Goal: Use online tool/utility: Use online tool/utility

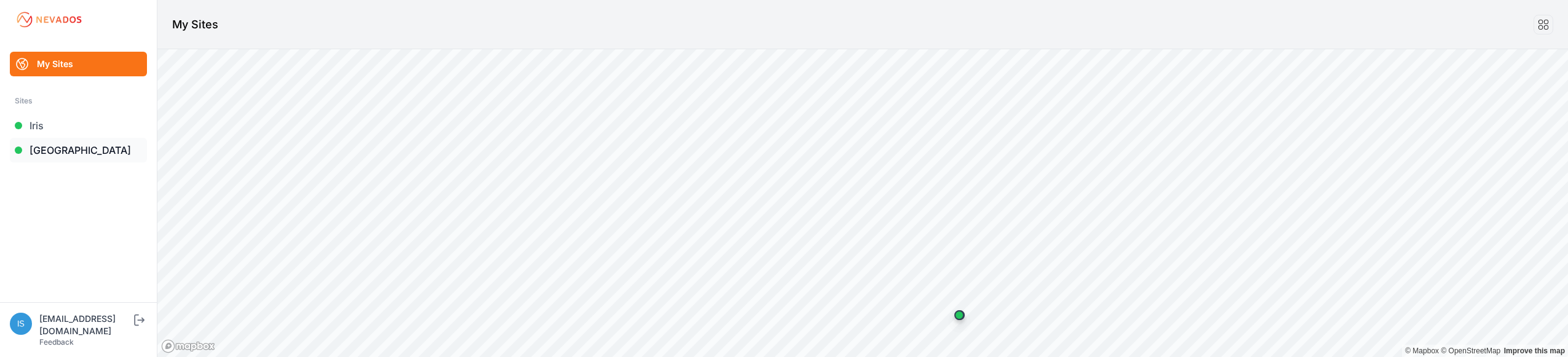
click at [42, 147] on link "[GEOGRAPHIC_DATA]" at bounding box center [78, 150] width 137 height 25
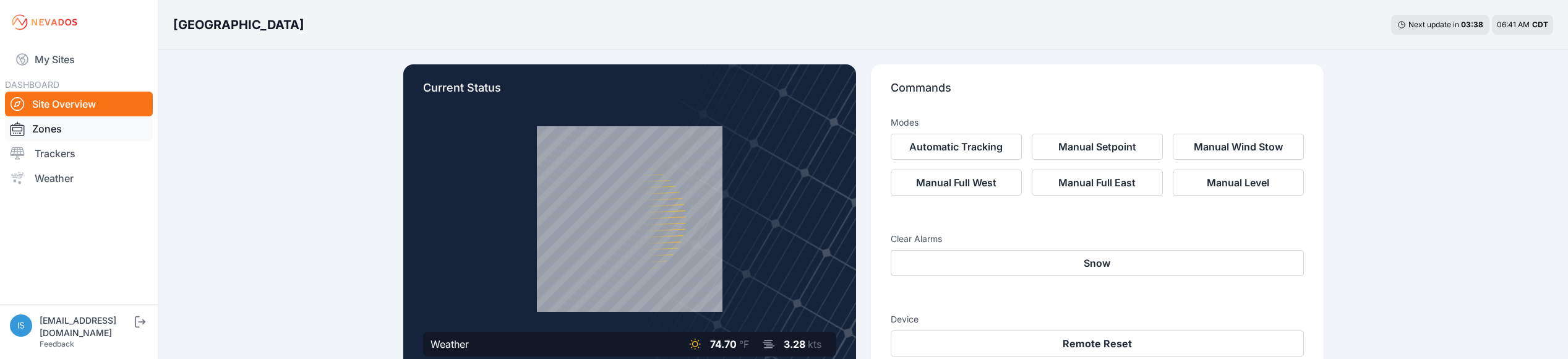
click at [53, 133] on link "Zones" at bounding box center [79, 129] width 148 height 25
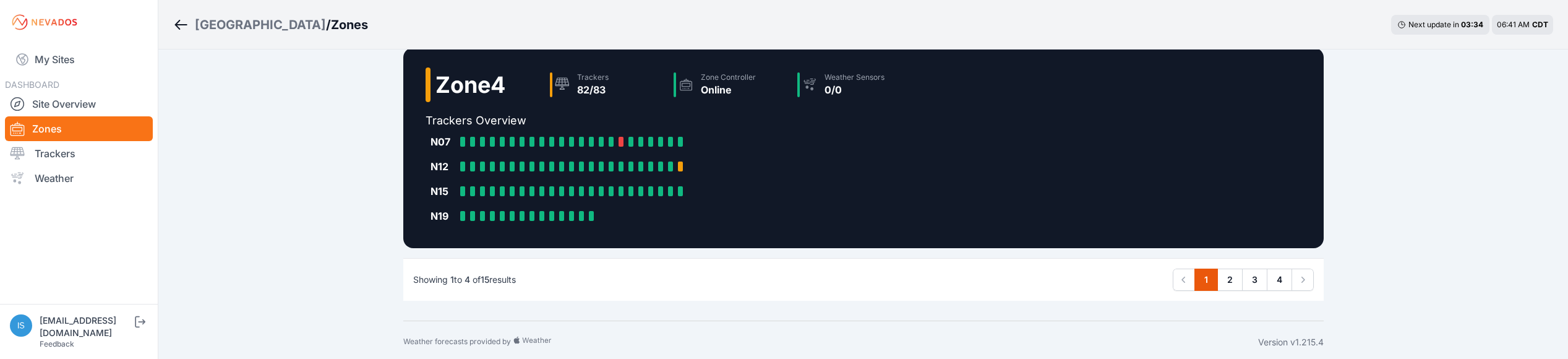
scroll to position [627, 0]
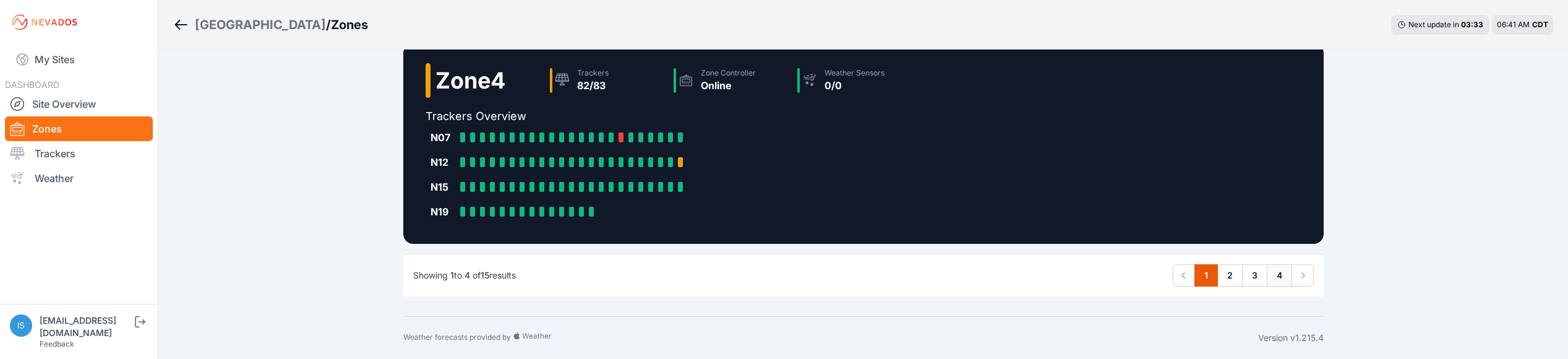
click at [1282, 273] on link "4" at bounding box center [1279, 275] width 25 height 22
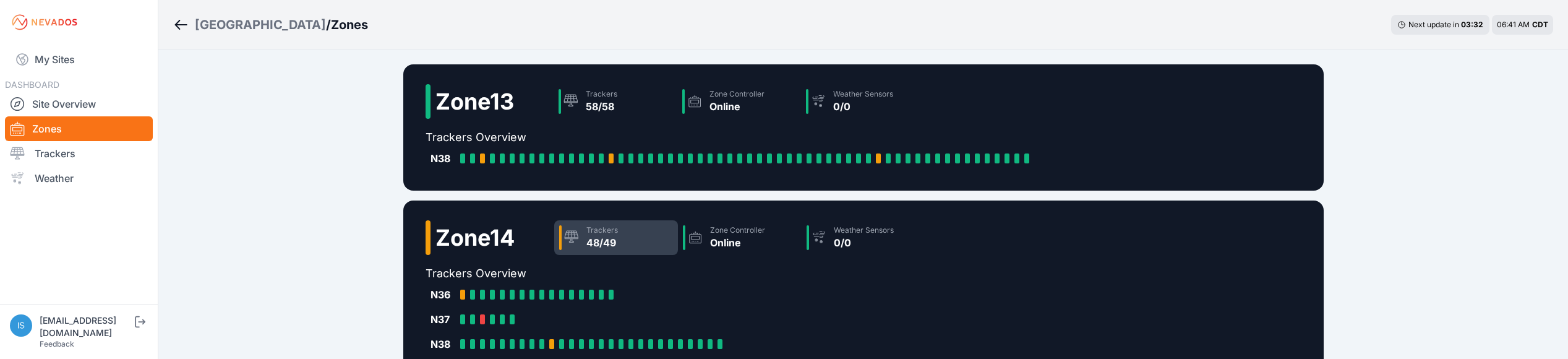
click at [618, 241] on div "48/49" at bounding box center [601, 243] width 31 height 15
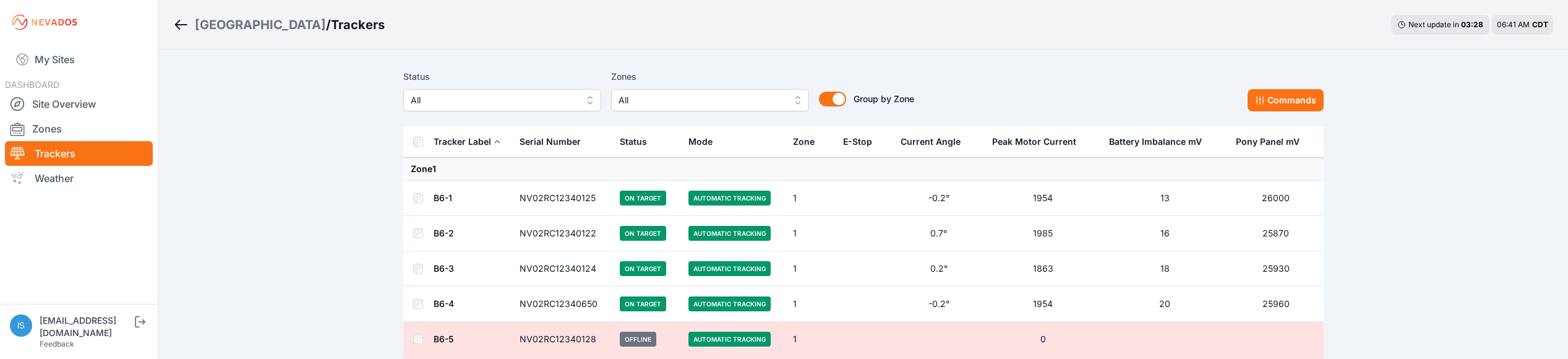
click at [798, 99] on button "All" at bounding box center [710, 100] width 198 height 22
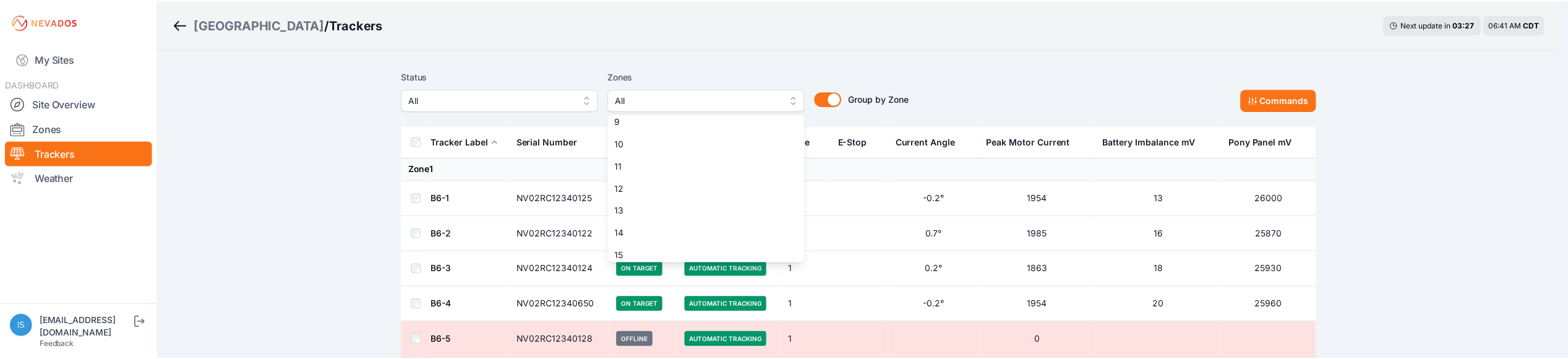
scroll to position [191, 0]
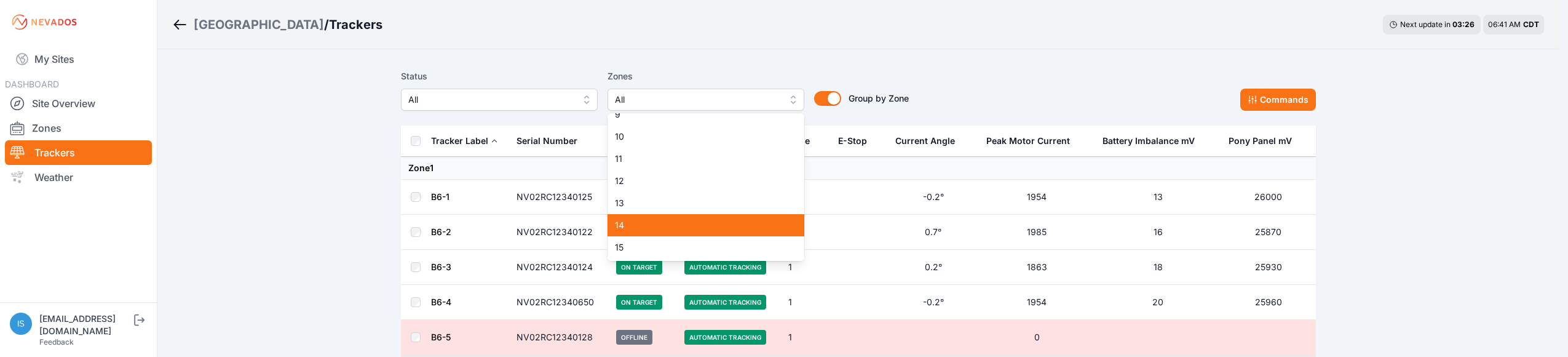
click at [697, 234] on div "14" at bounding box center [706, 225] width 196 height 22
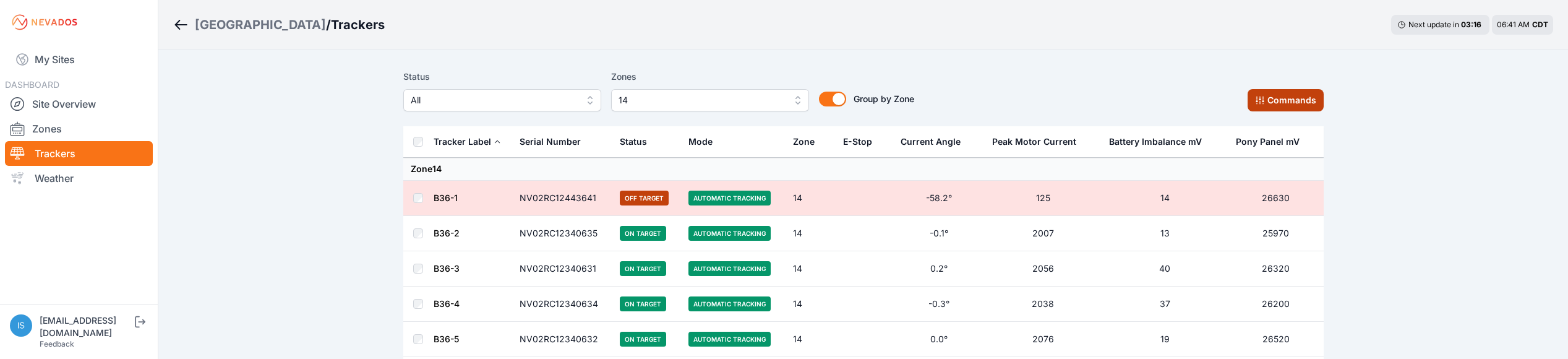
click at [1263, 103] on icon at bounding box center [1260, 100] width 10 height 10
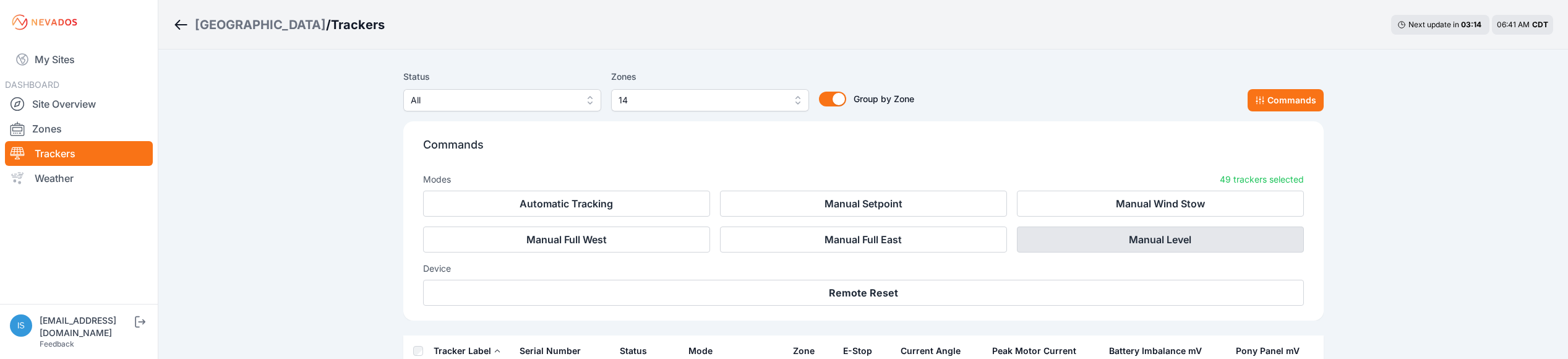
click at [1156, 243] on button "Manual Level" at bounding box center [1160, 240] width 287 height 26
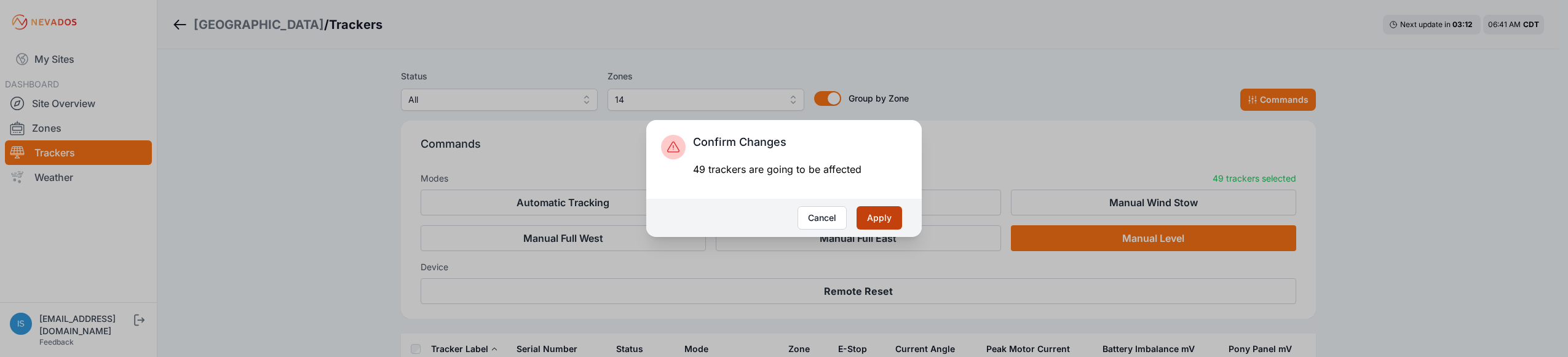
click at [880, 215] on button "Apply" at bounding box center [879, 218] width 45 height 23
